Goal: Transaction & Acquisition: Purchase product/service

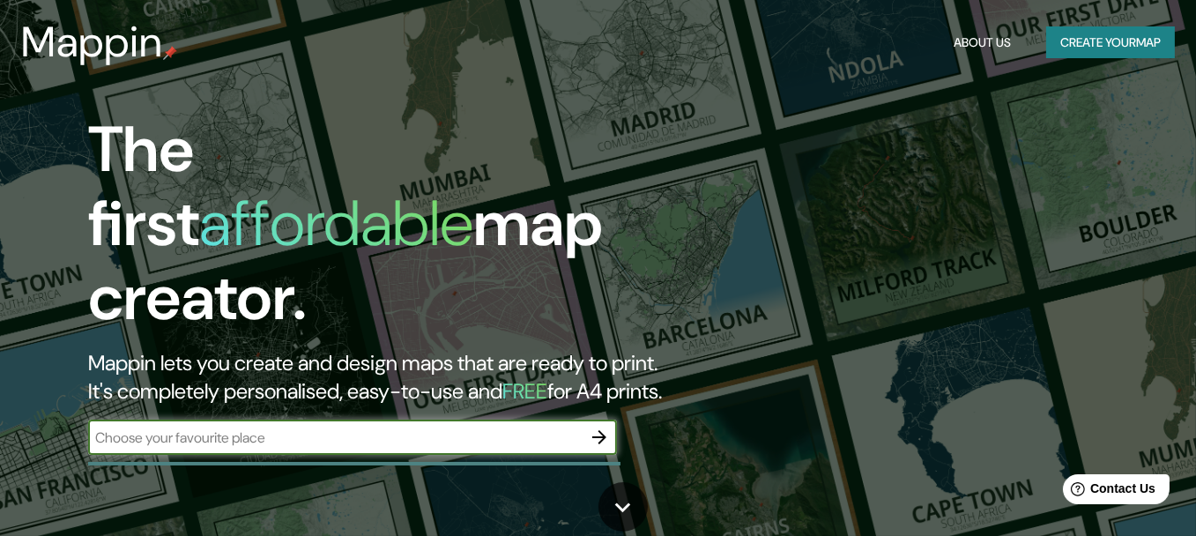
click at [450, 428] on input "text" at bounding box center [335, 438] width 494 height 20
type input "monterrey nuevo [PERSON_NAME]"
drag, startPoint x: 601, startPoint y: 426, endPoint x: 765, endPoint y: 502, distance: 180.7
click at [601, 427] on icon "button" at bounding box center [599, 437] width 21 height 21
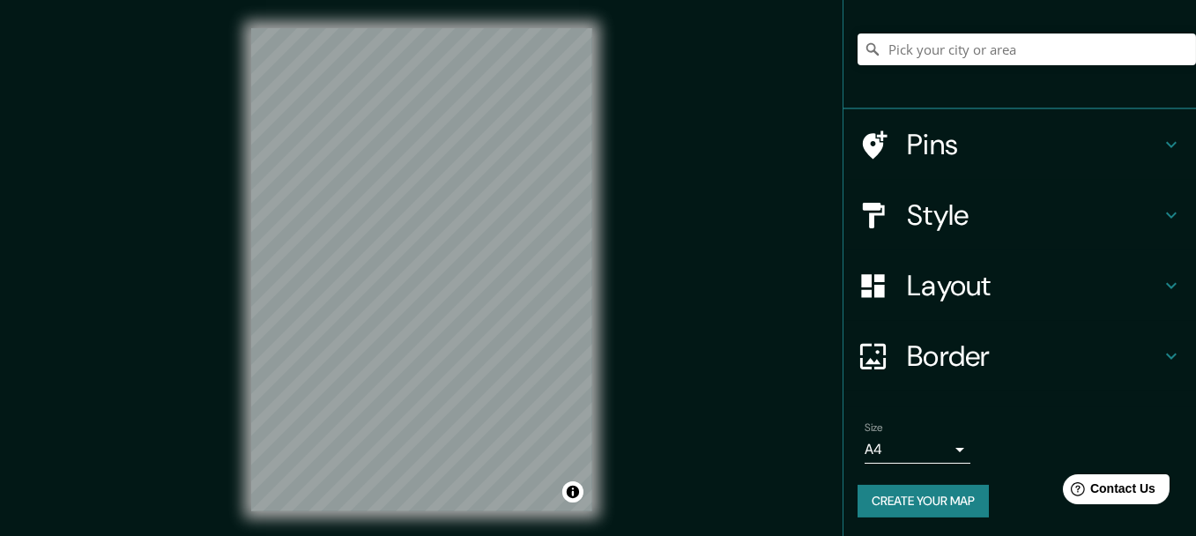
click at [1039, 349] on h4 "Border" at bounding box center [1034, 356] width 254 height 35
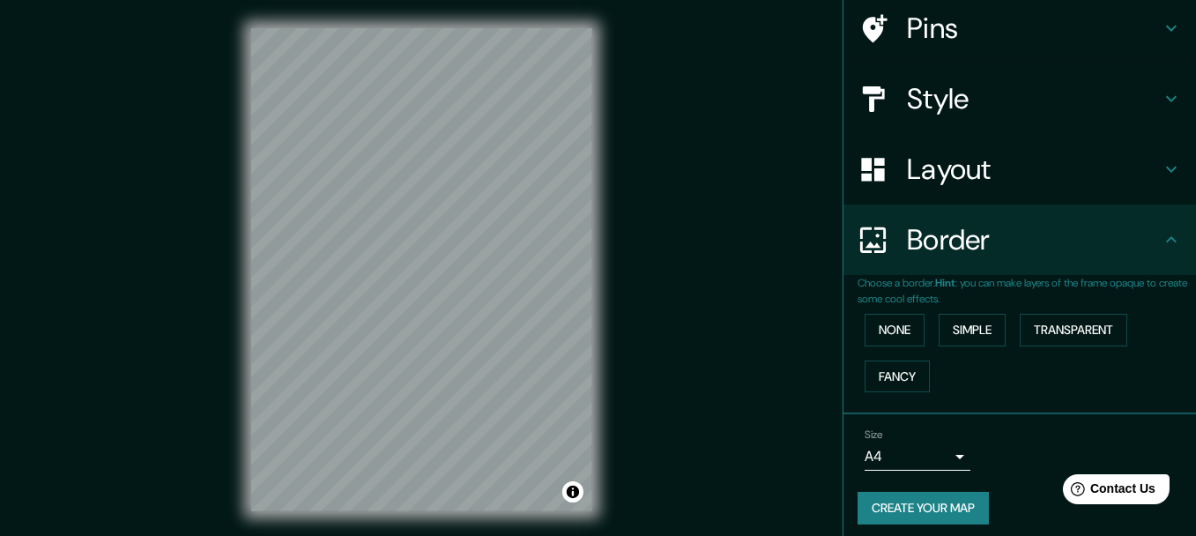
scroll to position [108, 0]
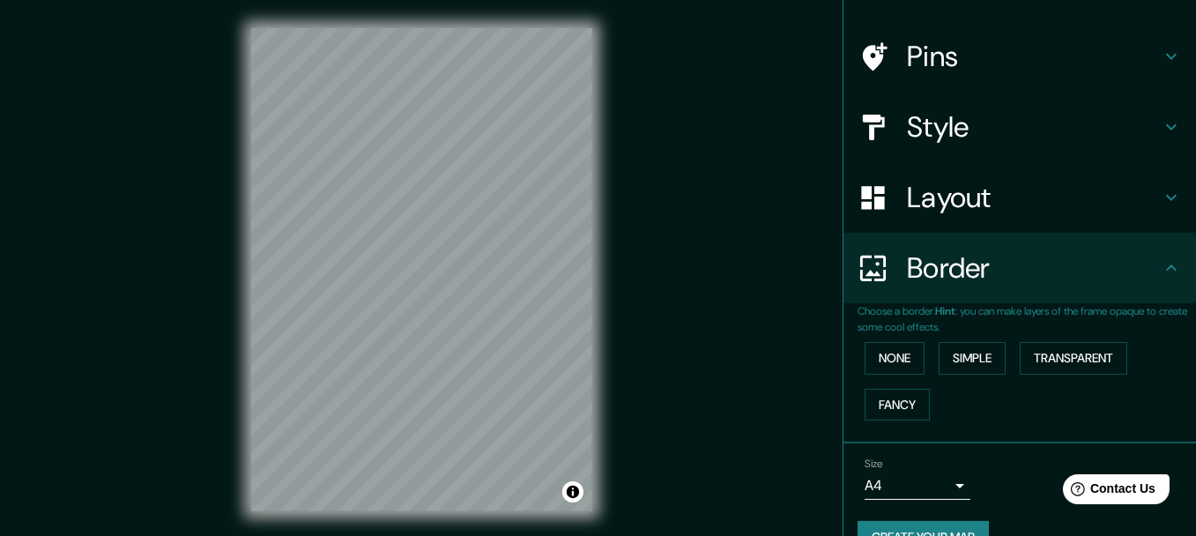
drag, startPoint x: 1023, startPoint y: 277, endPoint x: 1016, endPoint y: 257, distance: 20.6
click at [1023, 276] on h4 "Border" at bounding box center [1034, 267] width 254 height 35
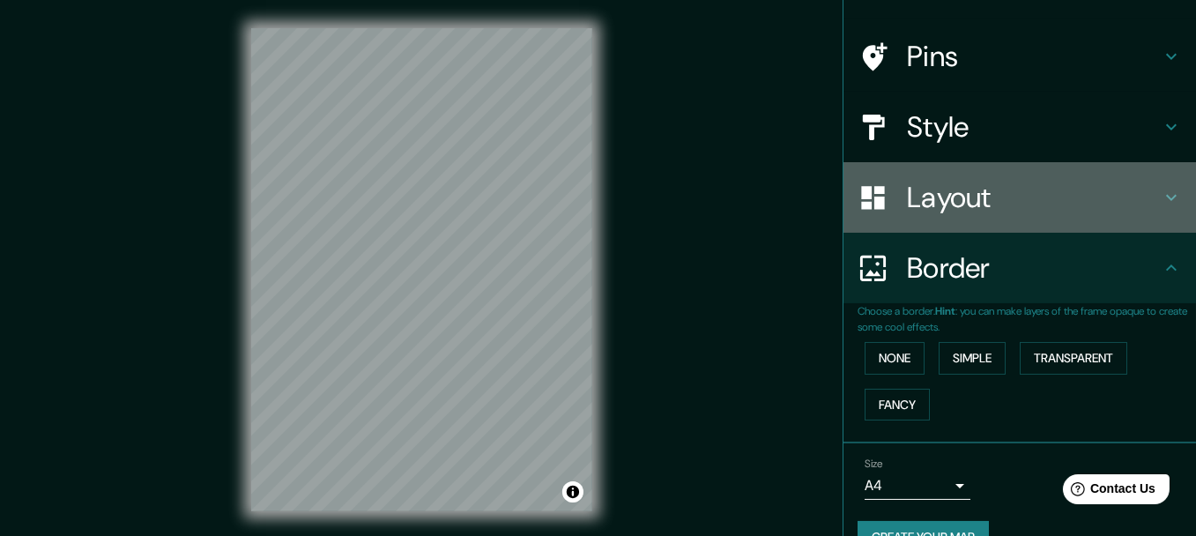
click at [998, 208] on h4 "Layout" at bounding box center [1034, 197] width 254 height 35
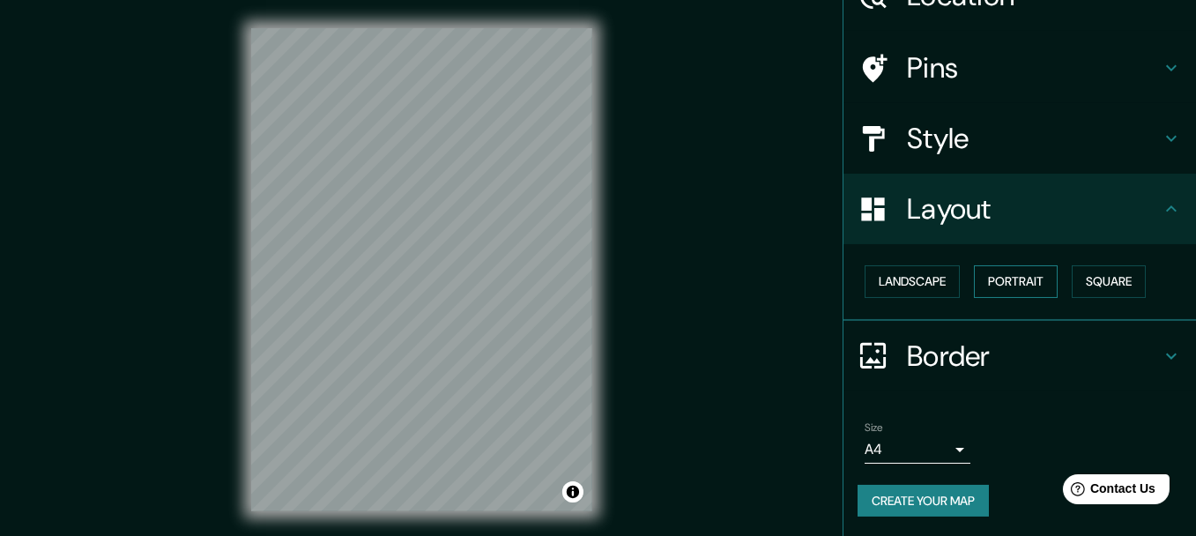
scroll to position [94, 0]
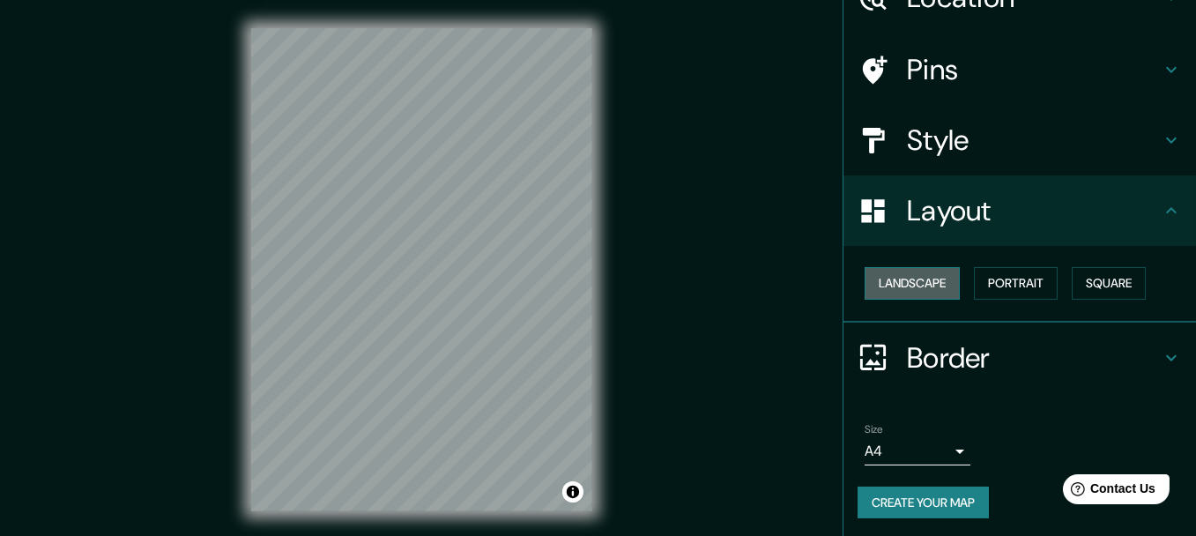
click at [919, 287] on button "Landscape" at bounding box center [912, 283] width 95 height 33
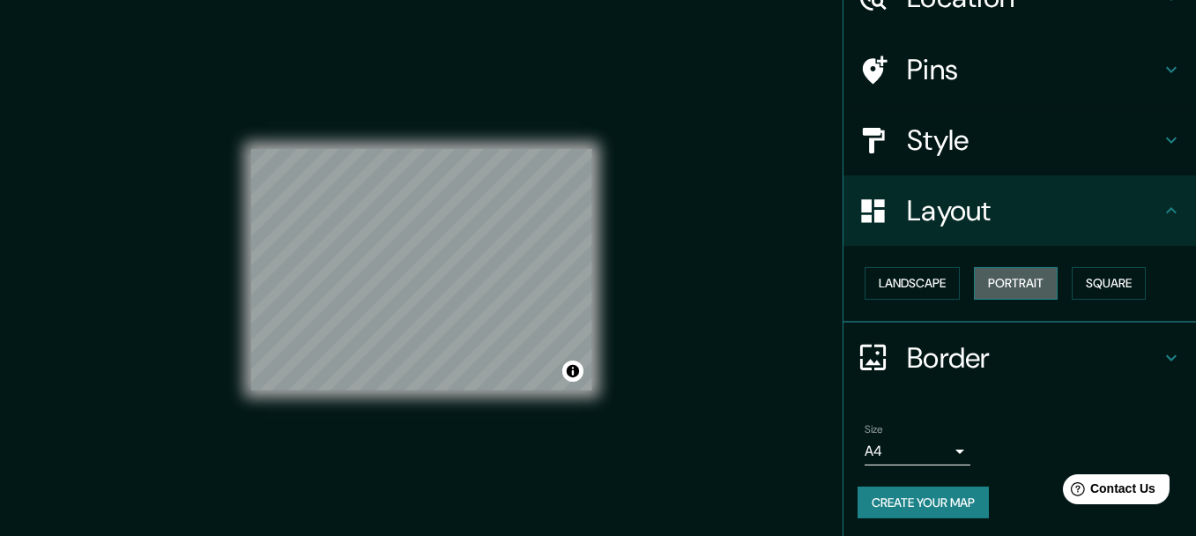
click at [1016, 274] on button "Portrait" at bounding box center [1016, 283] width 84 height 33
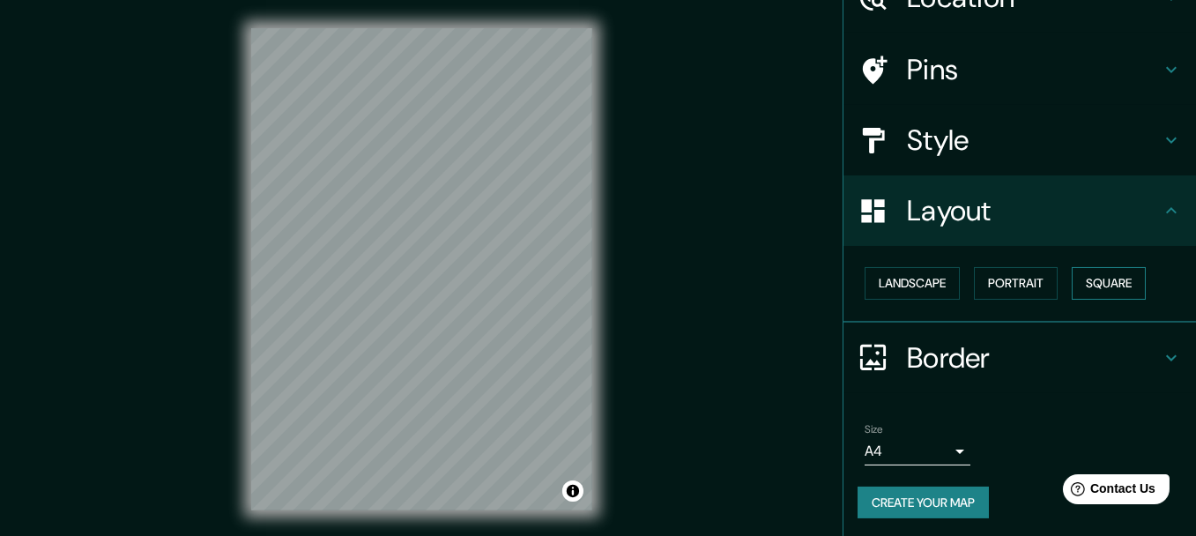
click at [1097, 284] on button "Square" at bounding box center [1109, 283] width 74 height 33
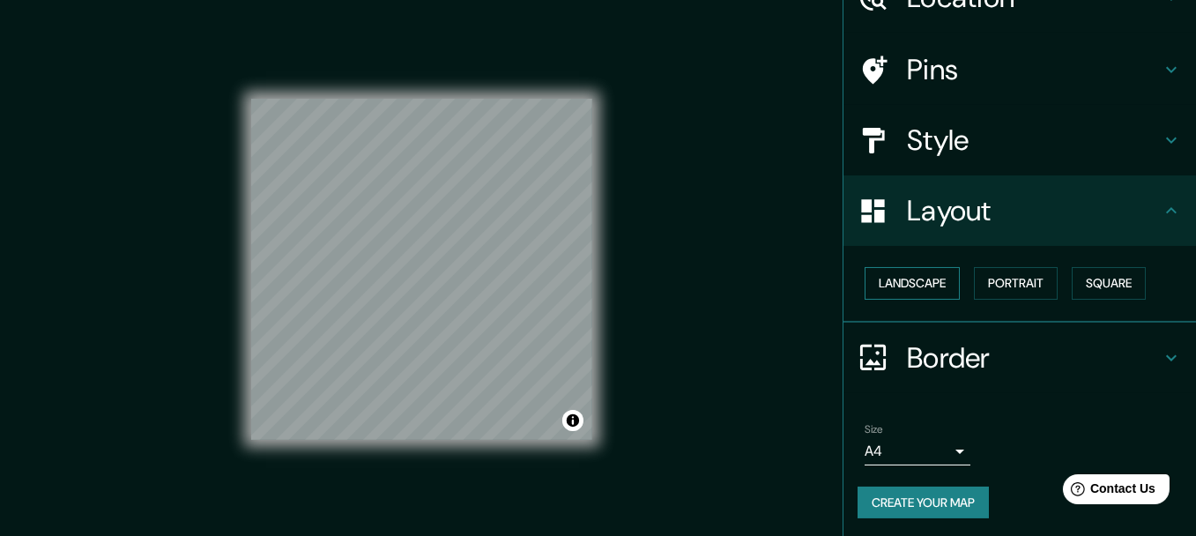
click at [924, 287] on button "Landscape" at bounding box center [912, 283] width 95 height 33
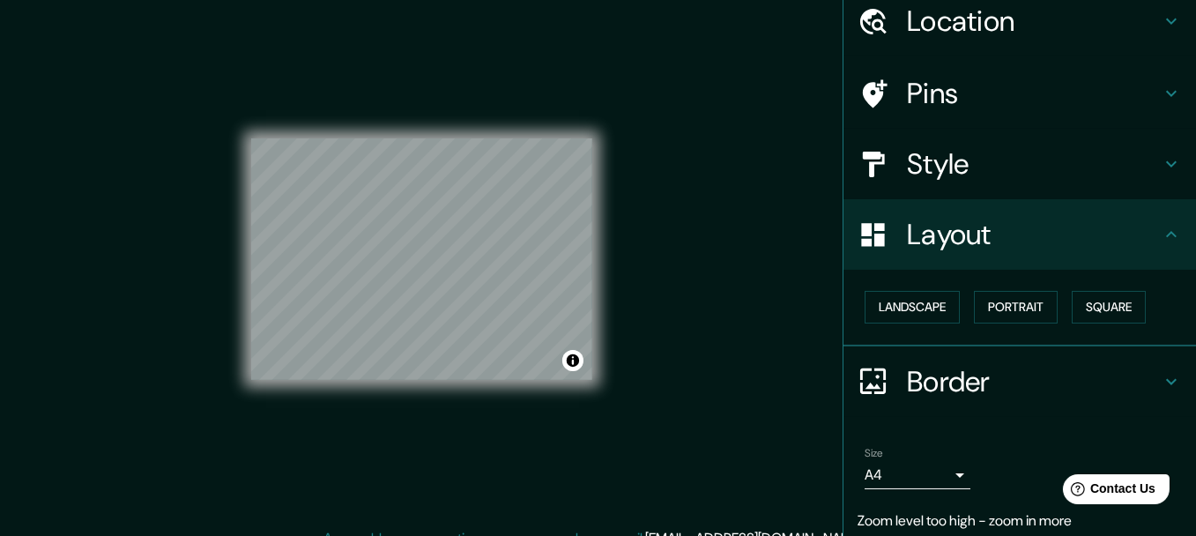
scroll to position [0, 0]
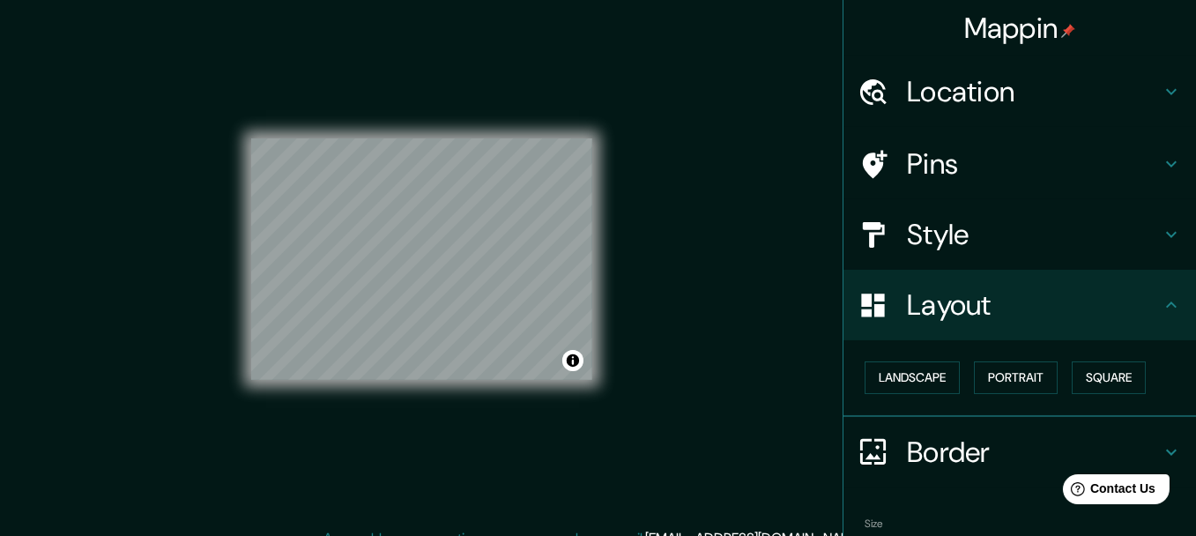
click at [926, 89] on h4 "Location" at bounding box center [1034, 91] width 254 height 35
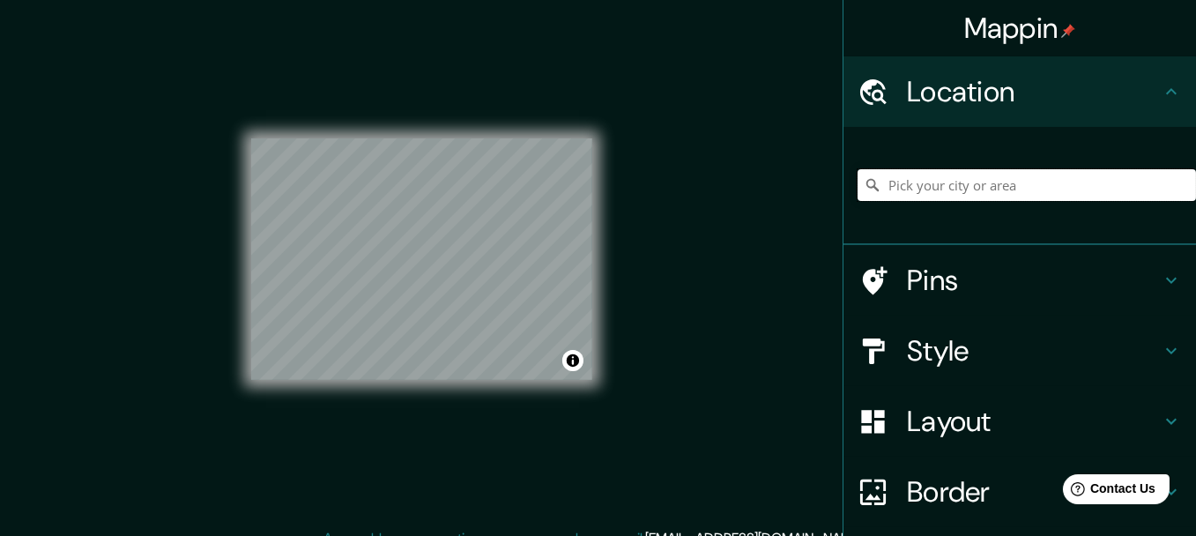
click at [992, 189] on input "Pick your city or area" at bounding box center [1027, 185] width 339 height 32
type input "[GEOGRAPHIC_DATA], [GEOGRAPHIC_DATA][PERSON_NAME], [GEOGRAPHIC_DATA]"
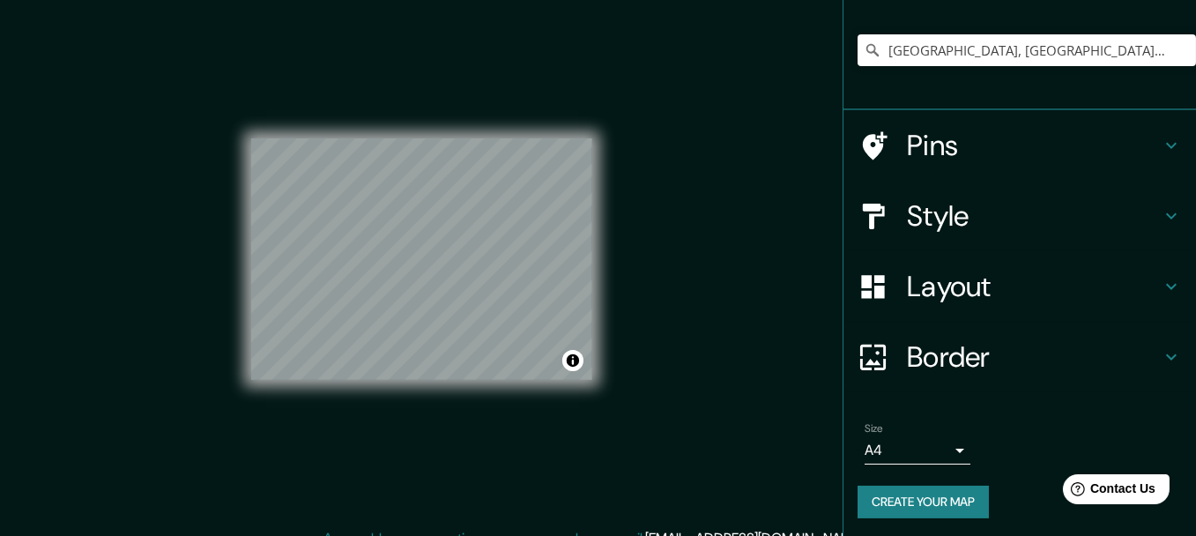
scroll to position [136, 0]
click at [1023, 205] on h4 "Style" at bounding box center [1034, 214] width 254 height 35
click at [1174, 199] on div "Style" at bounding box center [1020, 215] width 353 height 71
click at [1168, 215] on div "Style" at bounding box center [1020, 215] width 353 height 71
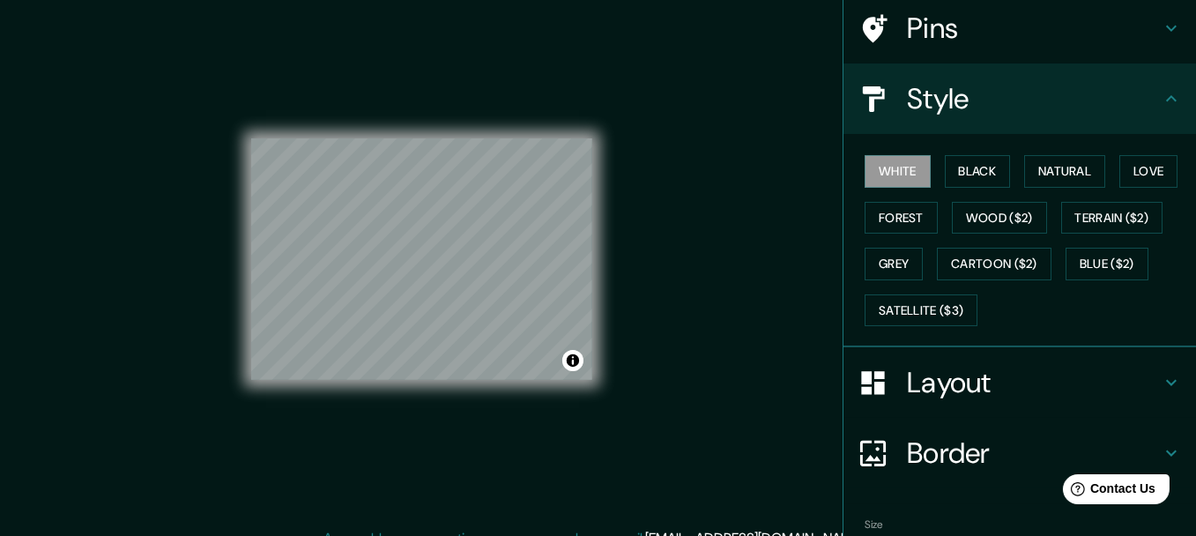
click at [1161, 210] on div "White Black Natural Love Forest Wood ($2) Terrain ($2) Grey Cartoon ($2) Blue (…" at bounding box center [1027, 240] width 339 height 185
click at [1032, 175] on button "Natural" at bounding box center [1064, 171] width 81 height 33
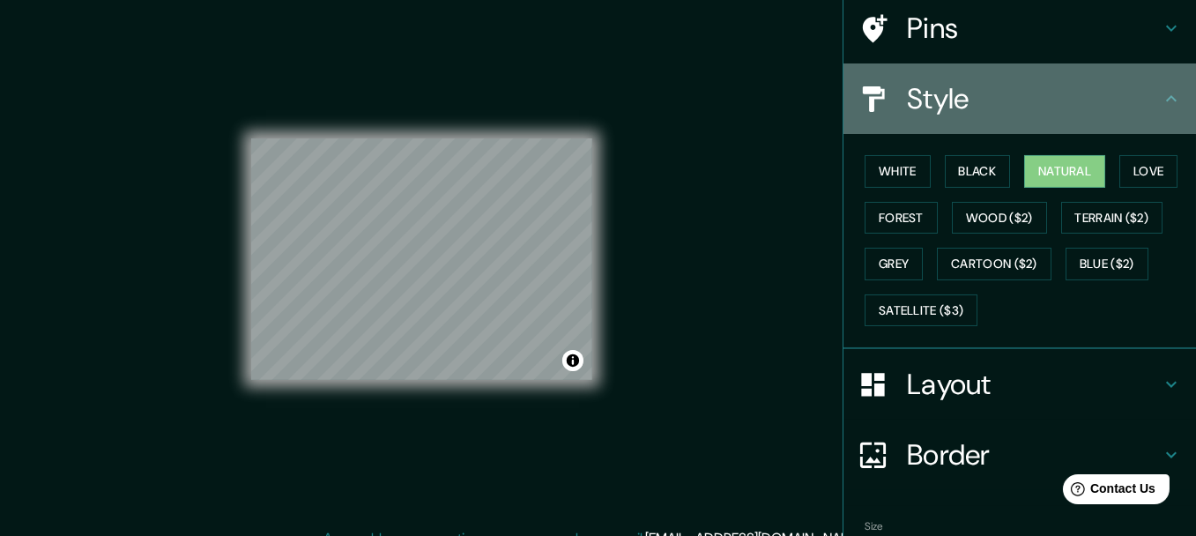
click at [1166, 102] on icon at bounding box center [1171, 98] width 21 height 21
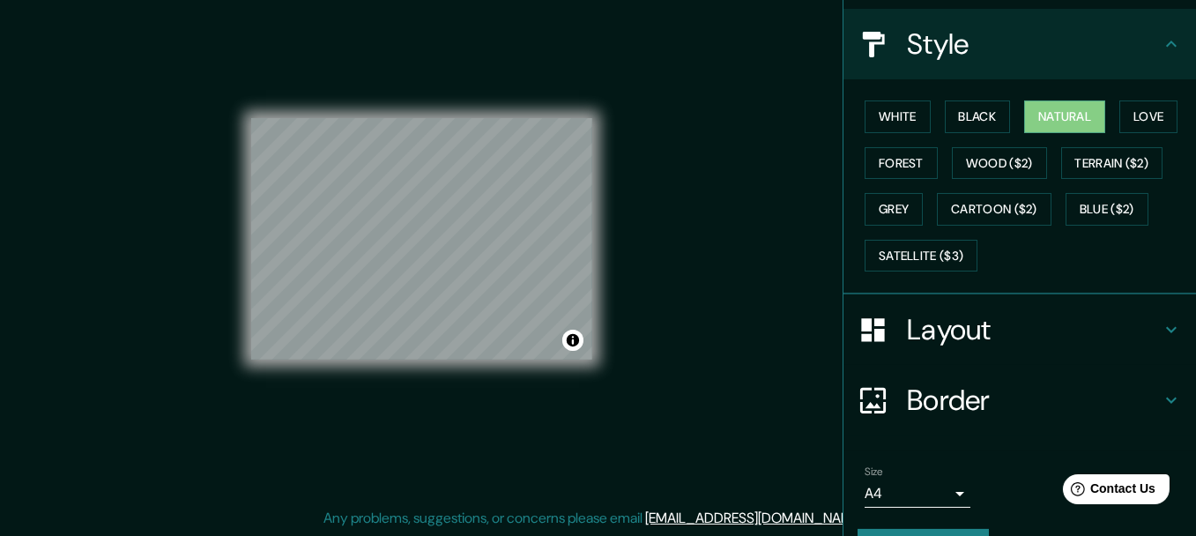
scroll to position [232, 0]
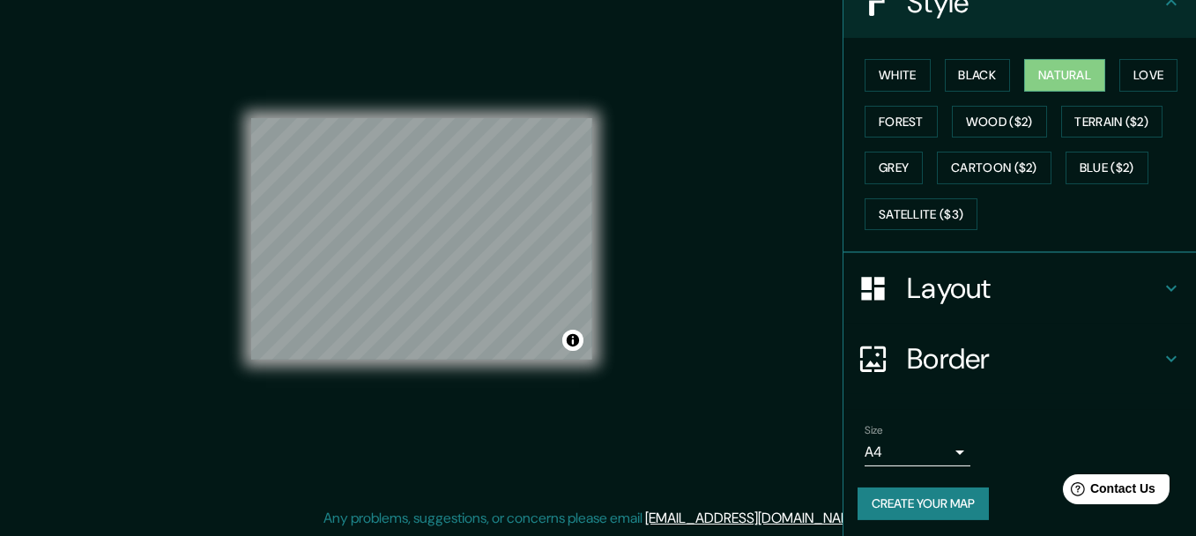
click at [932, 446] on body "Mappin Location [GEOGRAPHIC_DATA], [GEOGRAPHIC_DATA][PERSON_NAME], [GEOGRAPHIC_…" at bounding box center [598, 237] width 1196 height 536
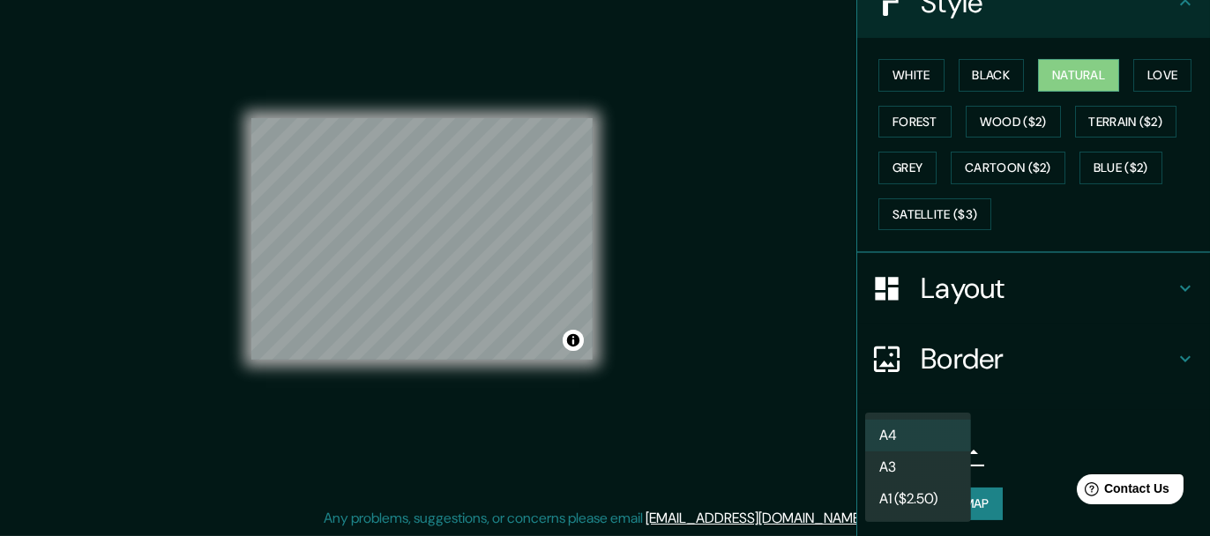
click at [1005, 435] on div at bounding box center [605, 268] width 1210 height 536
click at [946, 446] on body "Mappin Location [GEOGRAPHIC_DATA], [GEOGRAPHIC_DATA][PERSON_NAME], [GEOGRAPHIC_…" at bounding box center [605, 237] width 1210 height 536
click at [935, 464] on li "A3" at bounding box center [918, 467] width 106 height 32
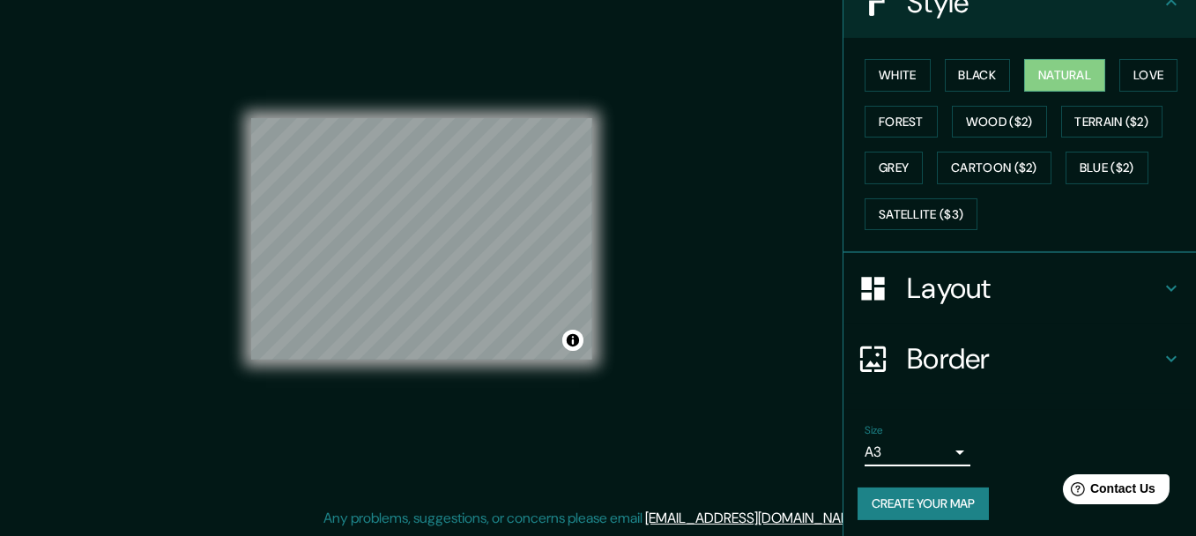
click at [953, 448] on body "Mappin Location [GEOGRAPHIC_DATA], [GEOGRAPHIC_DATA][PERSON_NAME], [GEOGRAPHIC_…" at bounding box center [598, 237] width 1196 height 536
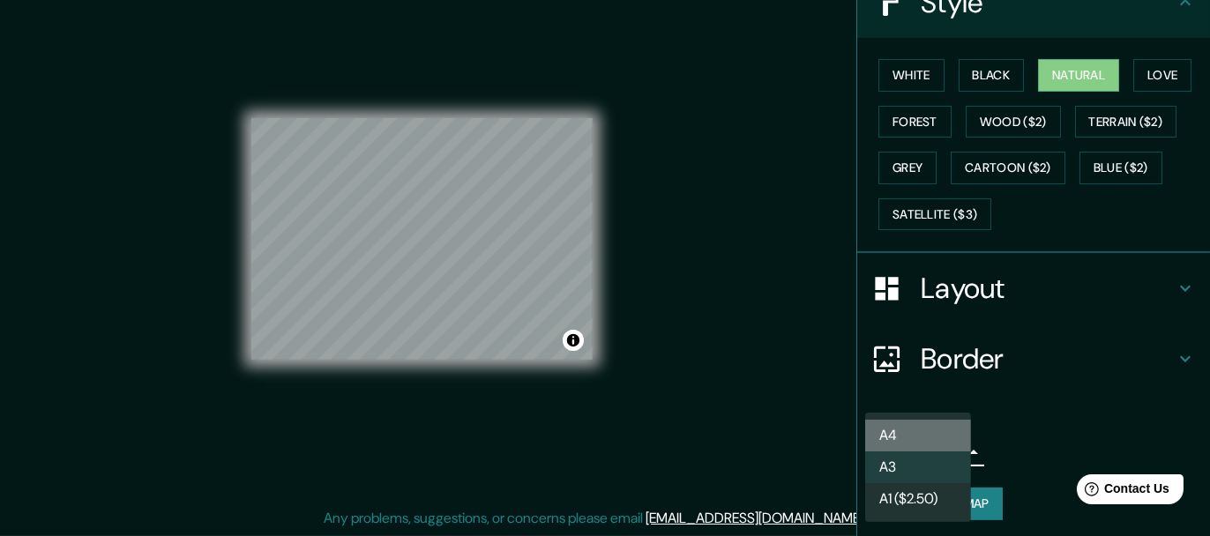
click at [937, 432] on li "A4" at bounding box center [918, 436] width 106 height 32
type input "single"
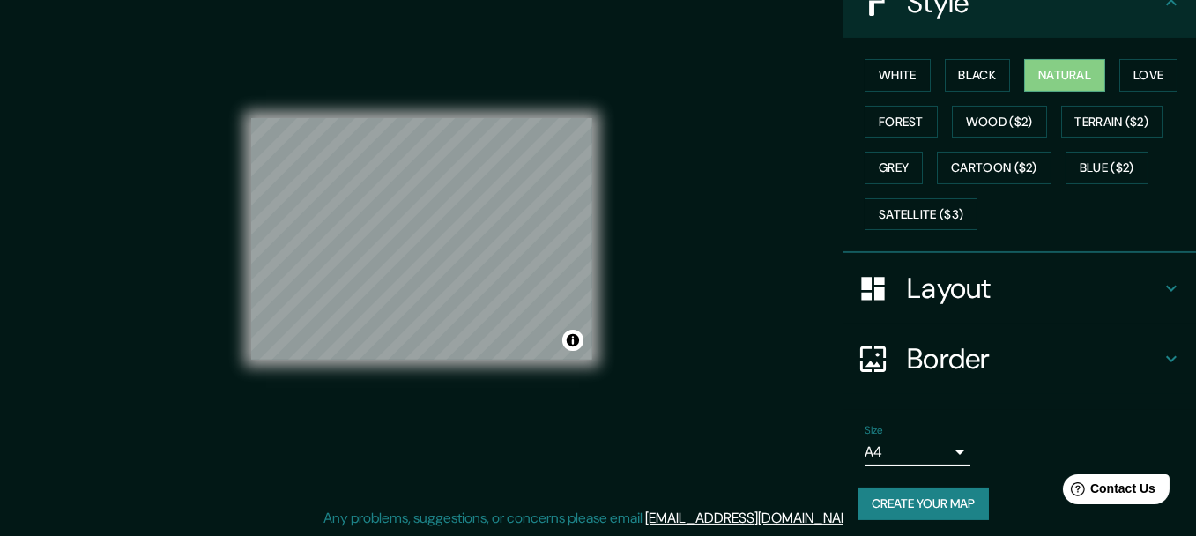
click at [951, 506] on button "Create your map" at bounding box center [923, 504] width 131 height 33
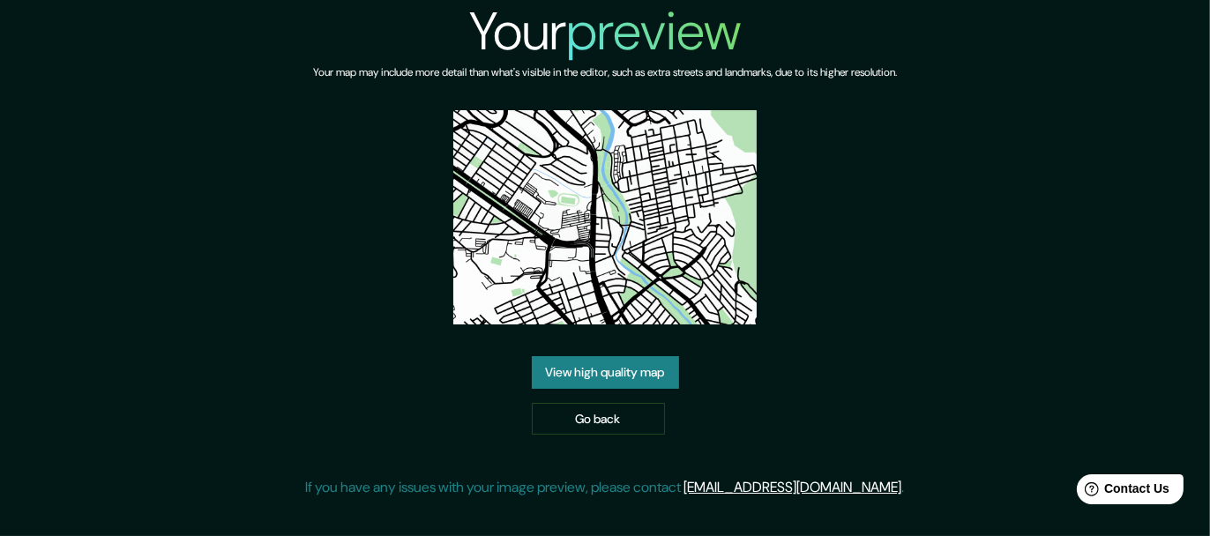
click at [1017, 220] on div "Your preview Your map may include more detail than what's visible in the editor…" at bounding box center [605, 256] width 1210 height 512
